Goal: Task Accomplishment & Management: Use online tool/utility

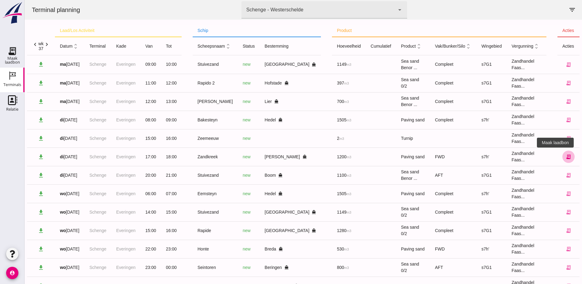
click at [566, 156] on icon "receipt_long" at bounding box center [569, 157] width 6 height 6
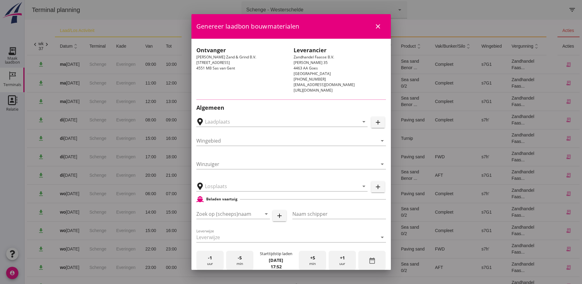
type input "Schenge, [GEOGRAPHIC_DATA]"
type input "Noordzee"
type input "Schenge"
type input "van Denderen Zand & Grind, [PERSON_NAME]"
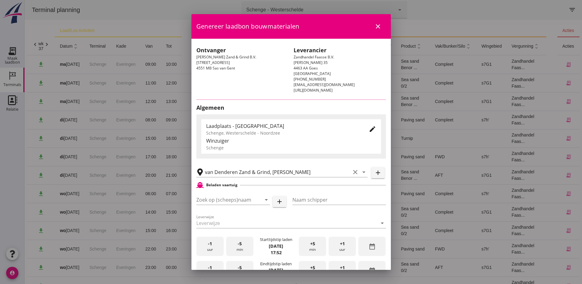
type input "s7h'"
type input "Zandkreek"
type input "[PERSON_NAME]"
type input "1200"
type input "Straatzand (6120)"
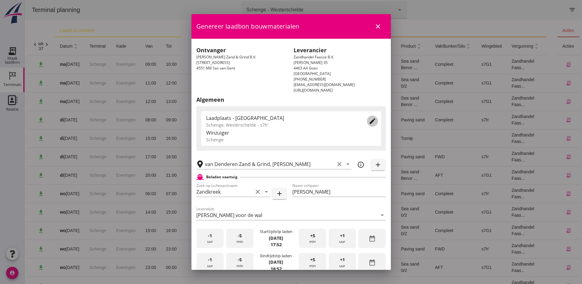
click at [369, 121] on icon "edit" at bounding box center [372, 120] width 7 height 7
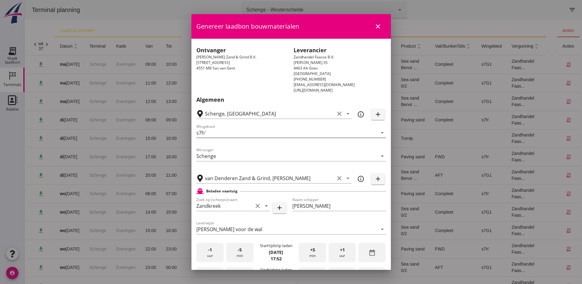
click at [264, 137] on input "s7h'" at bounding box center [286, 133] width 181 height 10
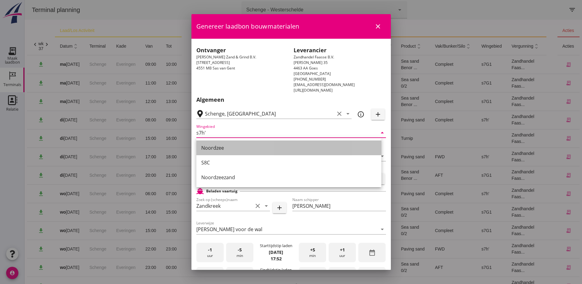
click at [220, 147] on div "Noordzee" at bounding box center [288, 147] width 175 height 7
type input "Noordzee"
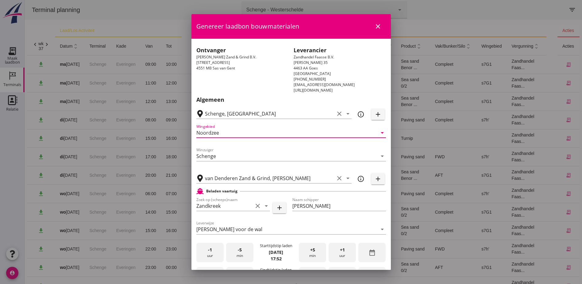
scroll to position [82, 0]
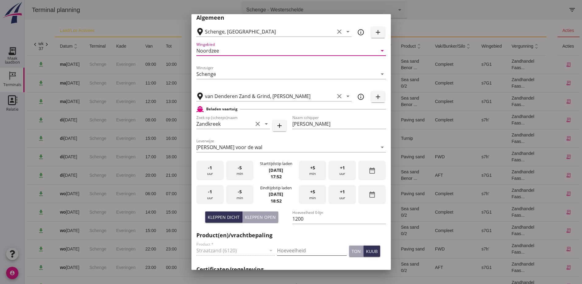
click at [283, 249] on input "Hoeveelheid" at bounding box center [312, 250] width 70 height 10
click at [277, 250] on input "180" at bounding box center [312, 250] width 70 height 10
type input "1180"
click at [318, 263] on div "Algemeen Schenge, Westerschelde clear arrow_drop_down info_outline add Wingebie…" at bounding box center [291, 198] width 190 height 369
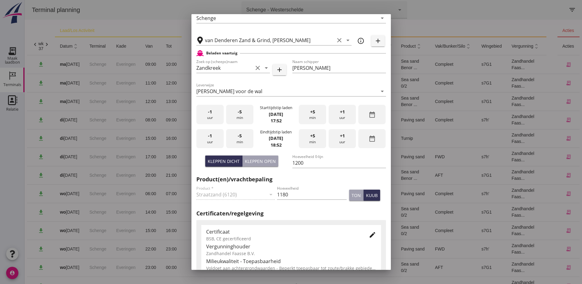
scroll to position [221, 0]
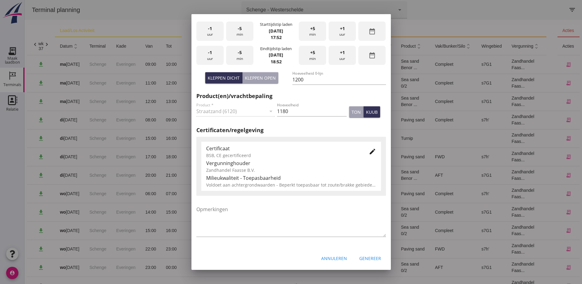
click at [369, 152] on icon "edit" at bounding box center [372, 151] width 7 height 7
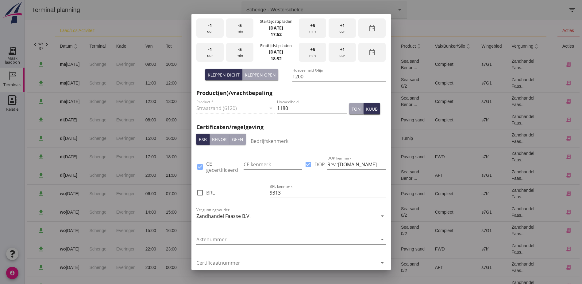
scroll to position [106, 0]
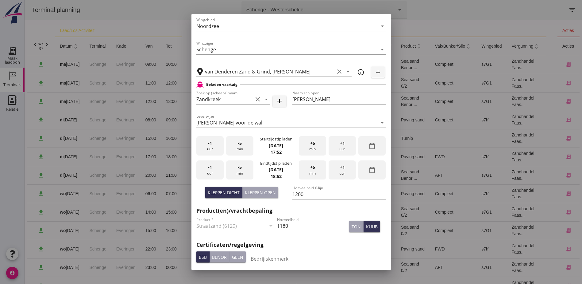
click at [211, 145] on span "-1" at bounding box center [210, 143] width 4 height 7
click at [311, 147] on div "+5 min" at bounding box center [312, 145] width 27 height 19
click at [213, 171] on div "-1 uur" at bounding box center [209, 169] width 27 height 19
click at [247, 167] on div "-5 min" at bounding box center [239, 169] width 27 height 19
click at [246, 167] on div "-5 min" at bounding box center [239, 169] width 27 height 19
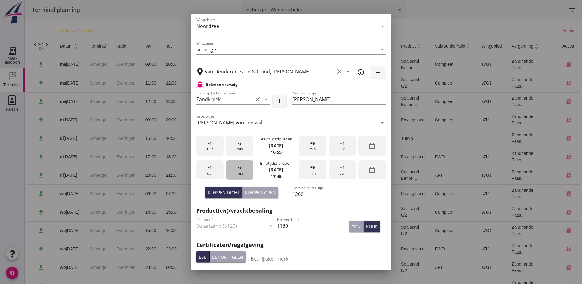
click at [246, 167] on div "-5 min" at bounding box center [239, 169] width 27 height 19
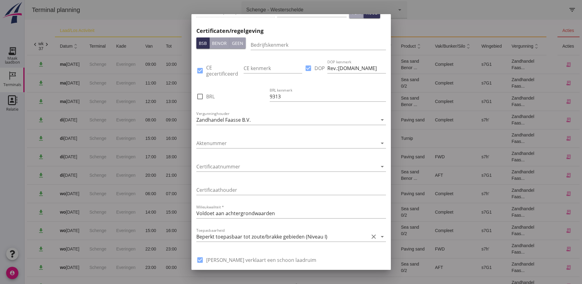
scroll to position [393, 0]
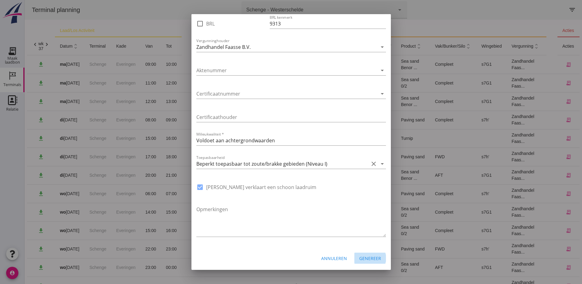
click at [363, 259] on div "Genereer" at bounding box center [370, 258] width 22 height 6
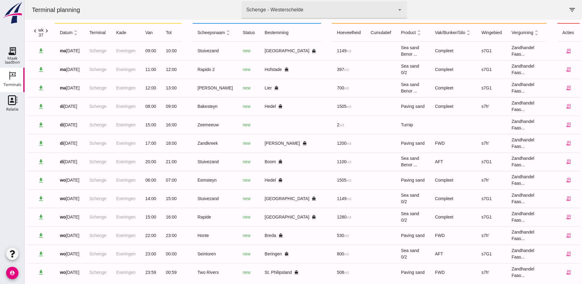
scroll to position [24, 0]
